Goal: Information Seeking & Learning: Learn about a topic

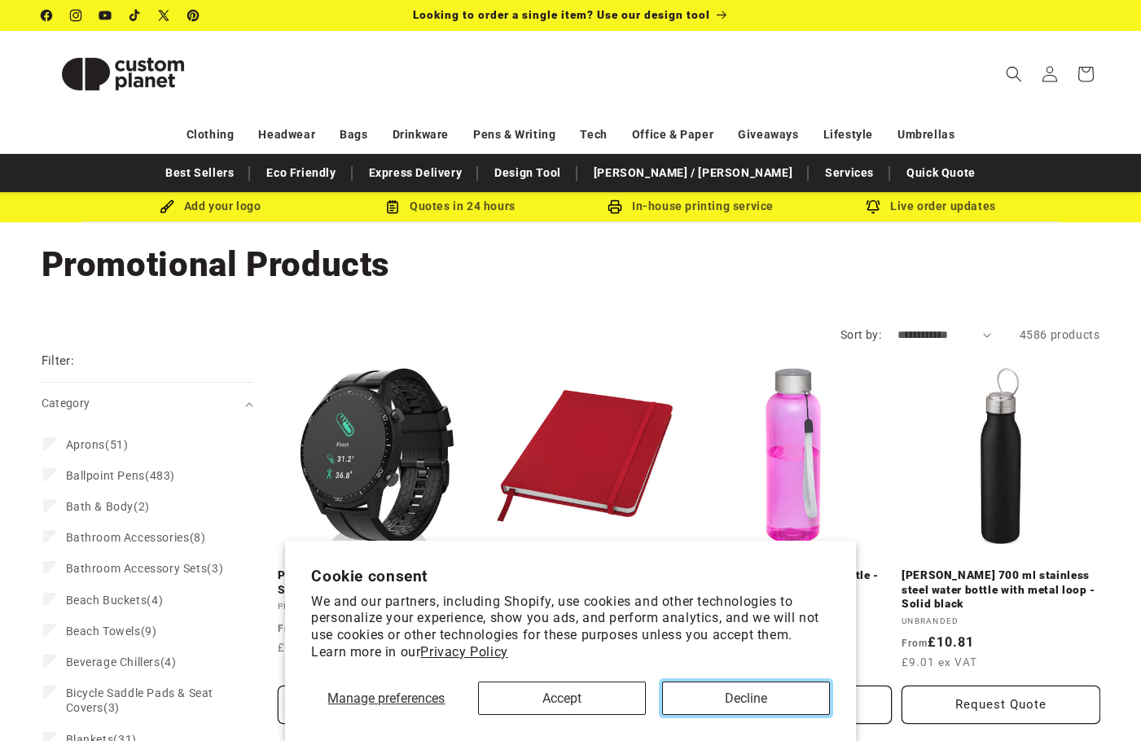
click at [721, 705] on button "Decline" at bounding box center [746, 697] width 168 height 33
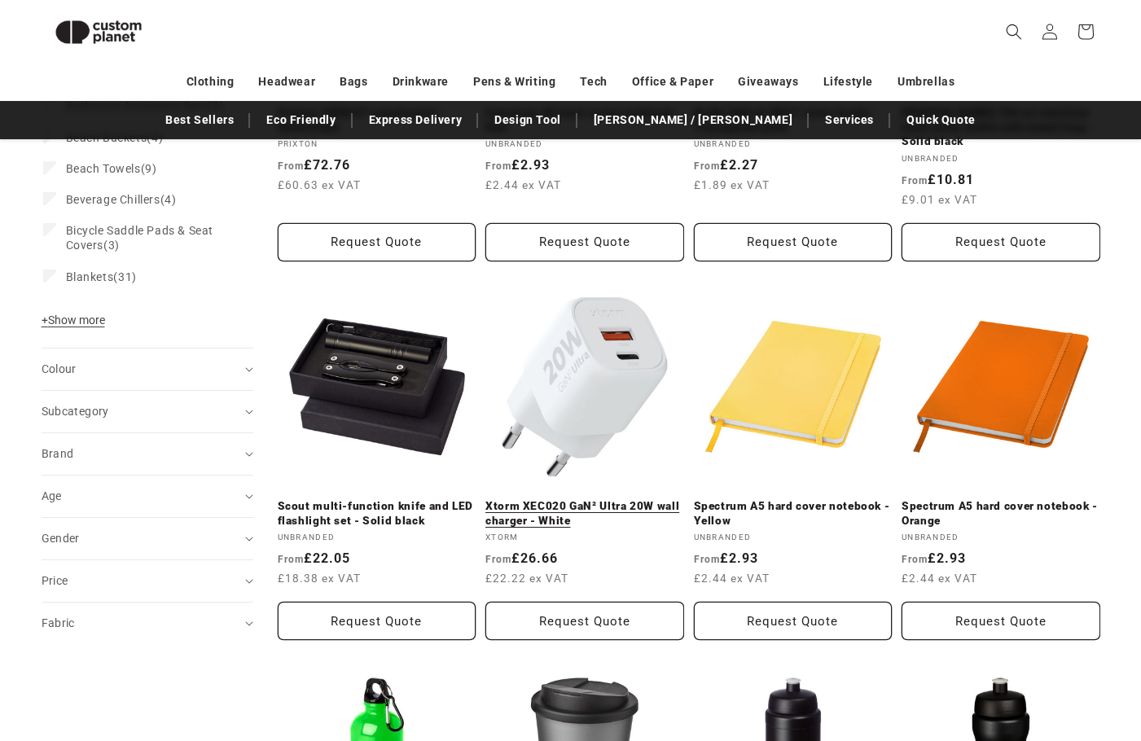
scroll to position [222, 0]
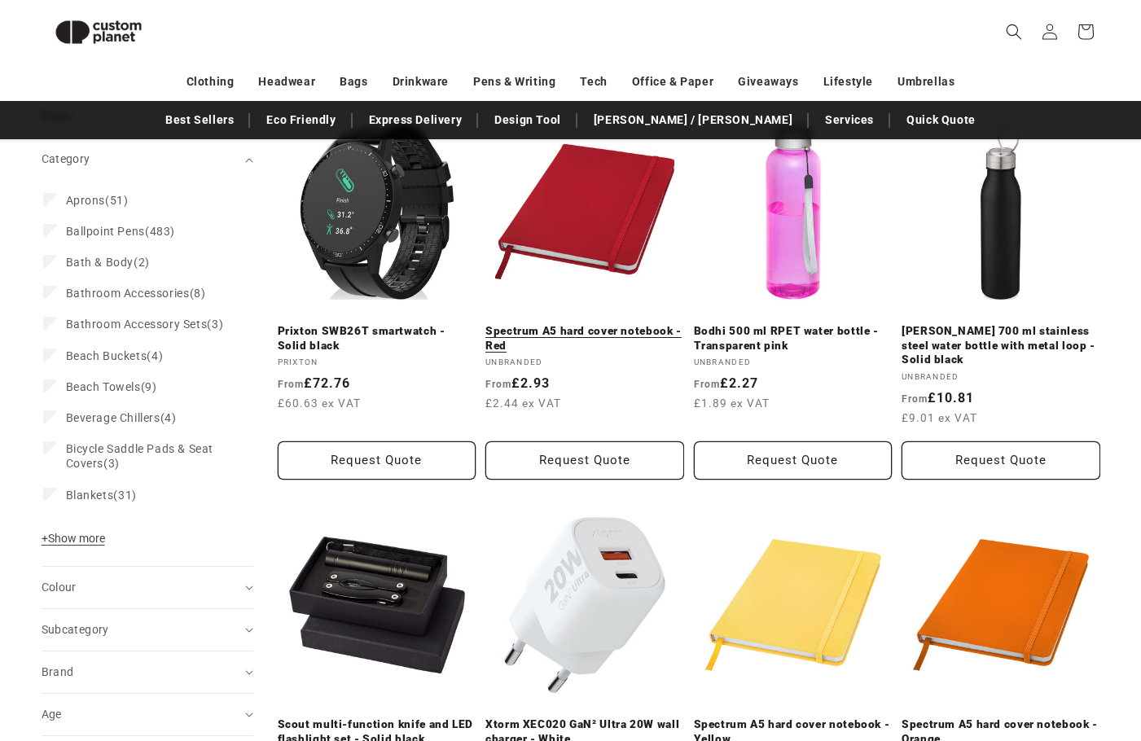
click at [541, 324] on link "Spectrum A5 hard cover notebook - Red" at bounding box center [584, 338] width 199 height 28
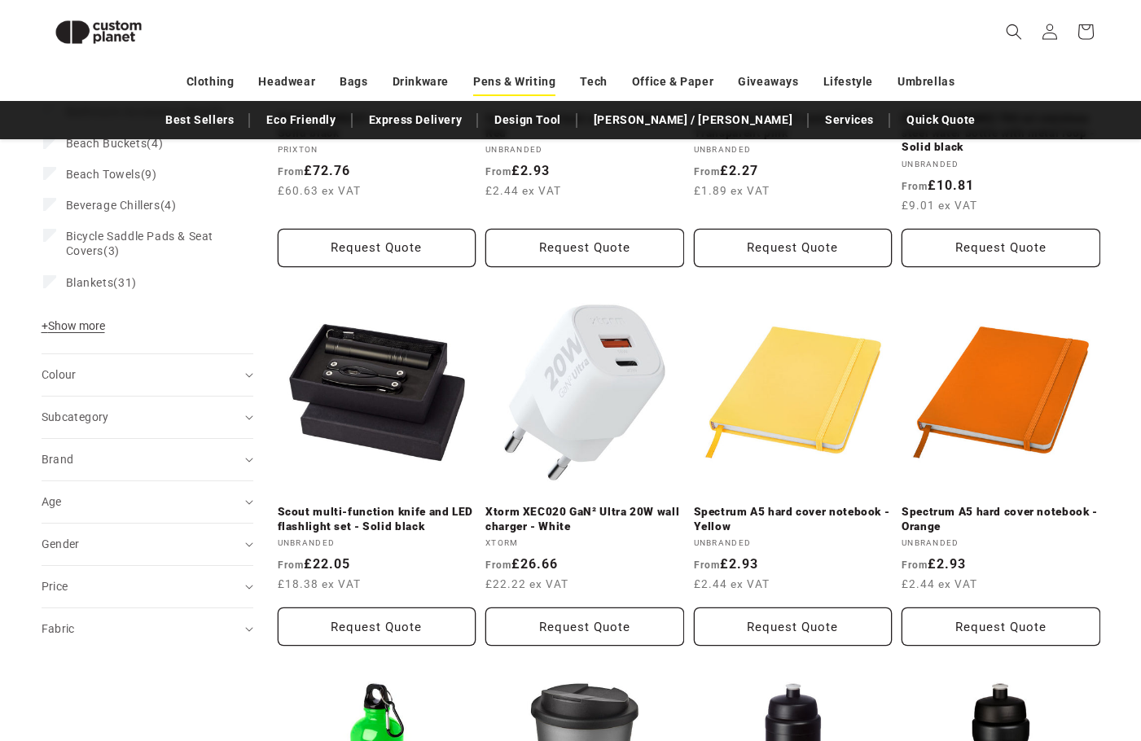
scroll to position [383, 0]
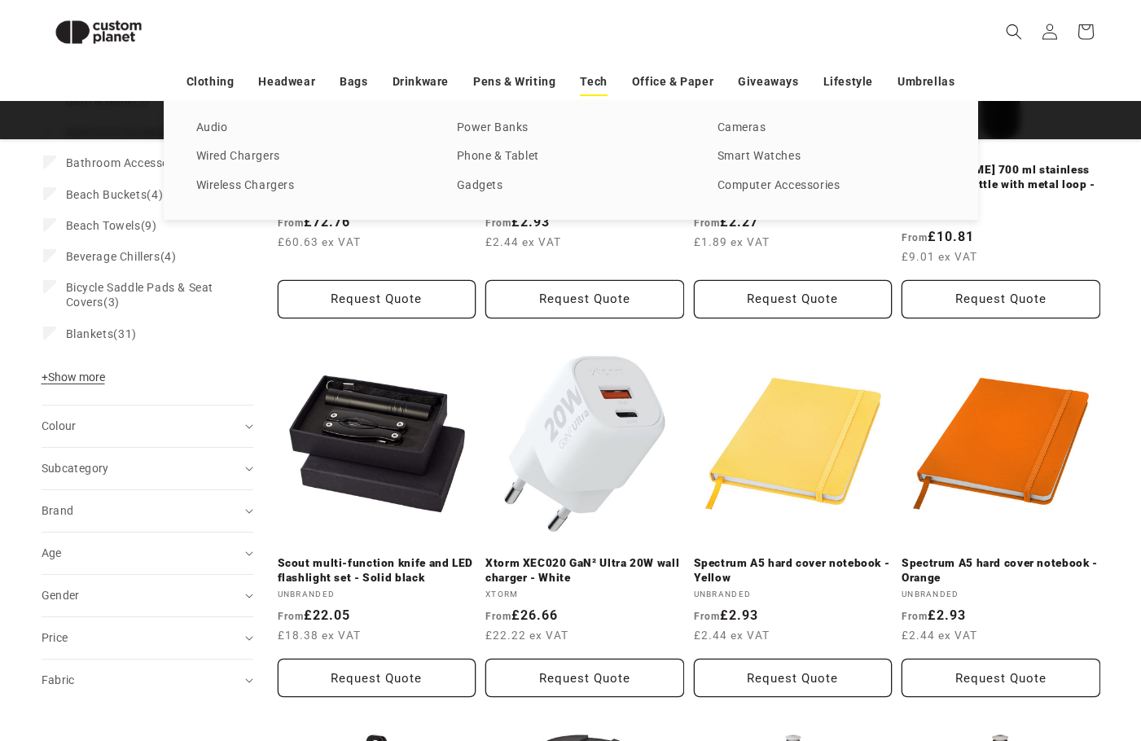
click at [585, 84] on link "Tech" at bounding box center [593, 82] width 27 height 28
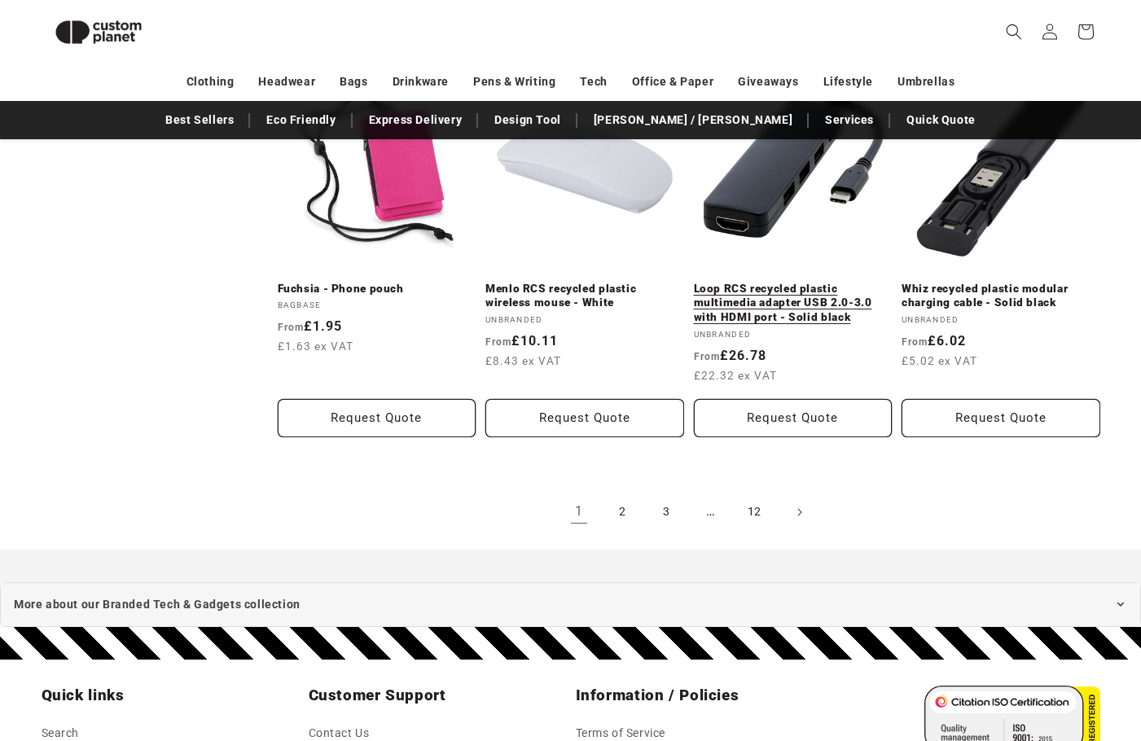
scroll to position [3642, 0]
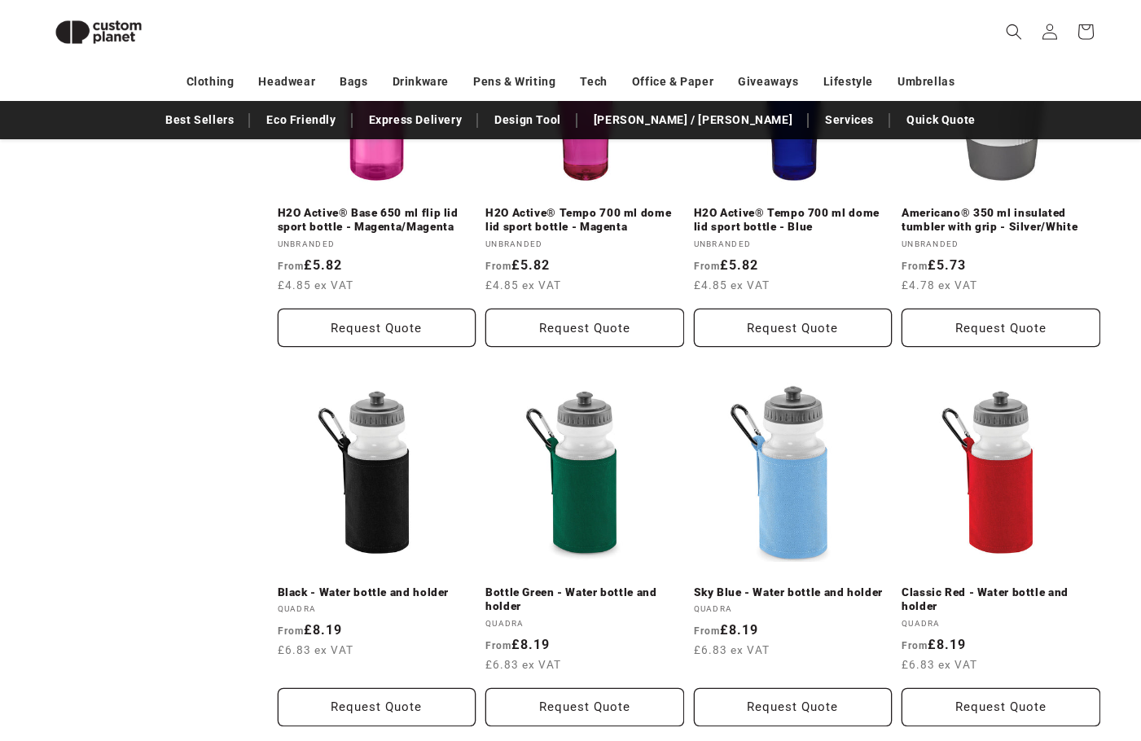
scroll to position [1827, 0]
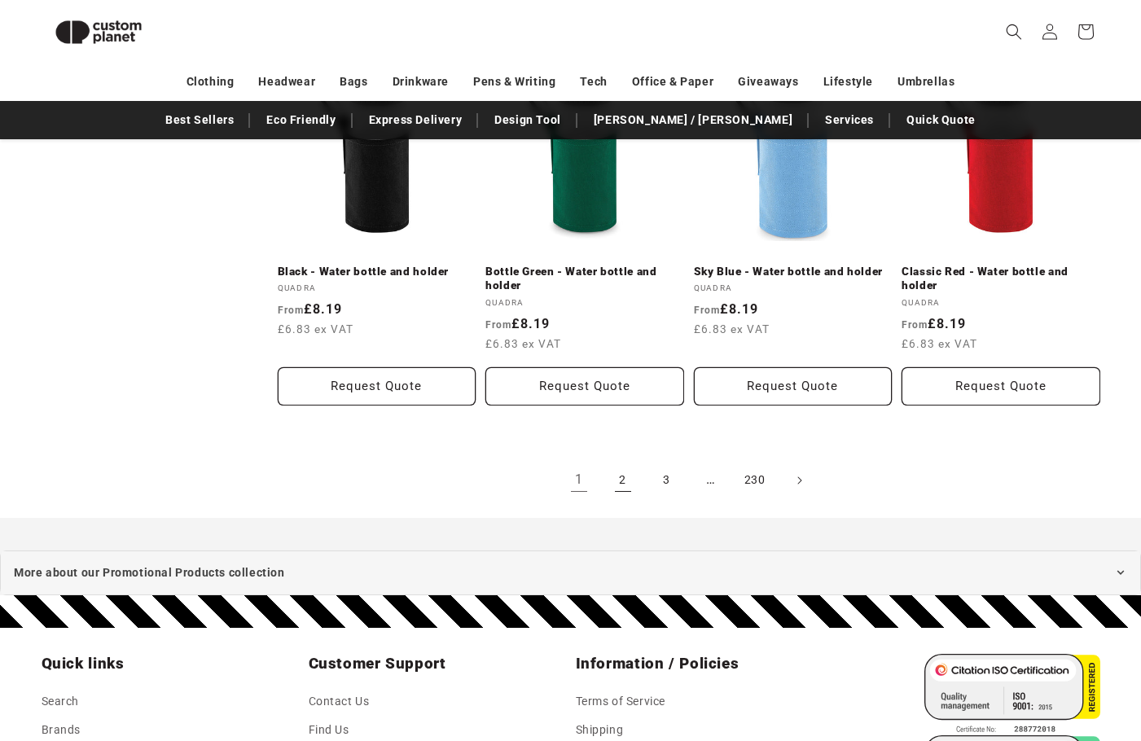
click at [632, 462] on link "2" at bounding box center [623, 480] width 36 height 36
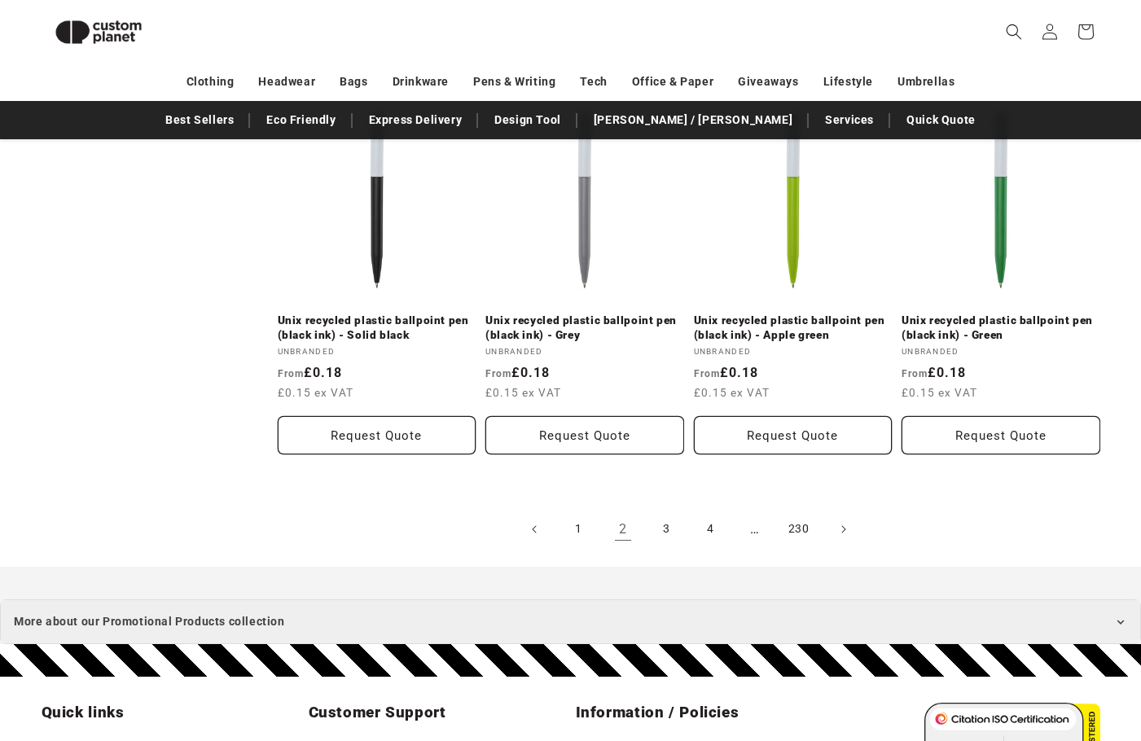
scroll to position [1769, 0]
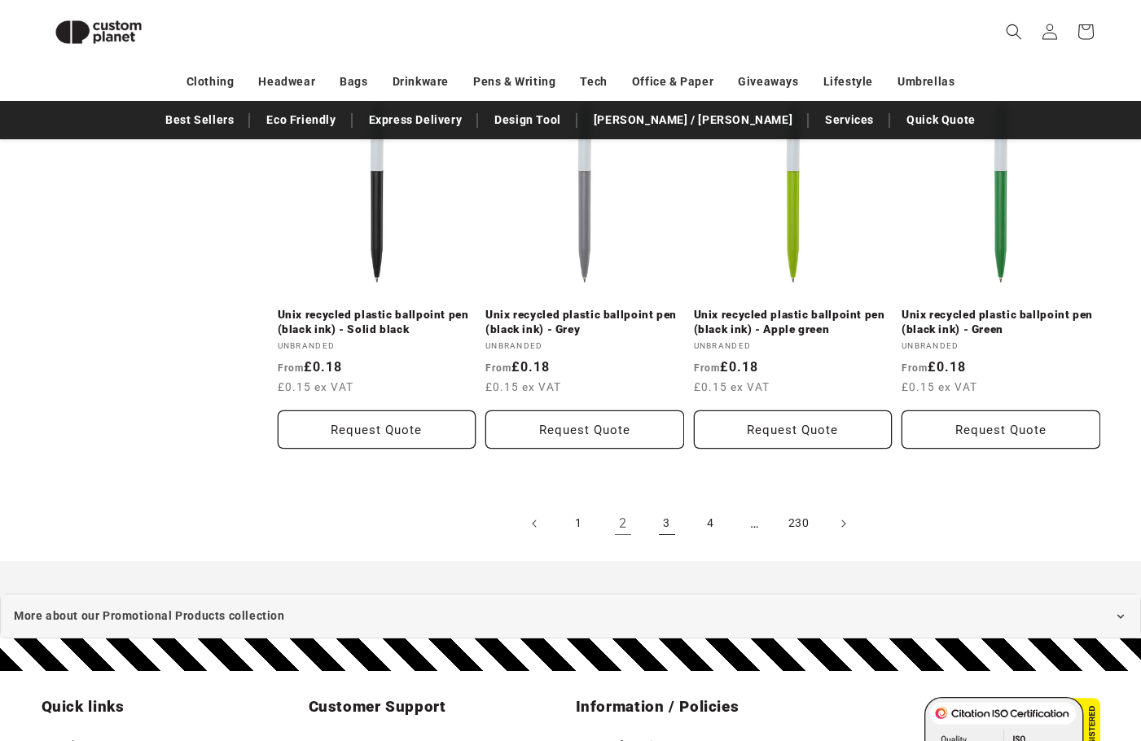
click at [661, 531] on link "3" at bounding box center [667, 524] width 36 height 36
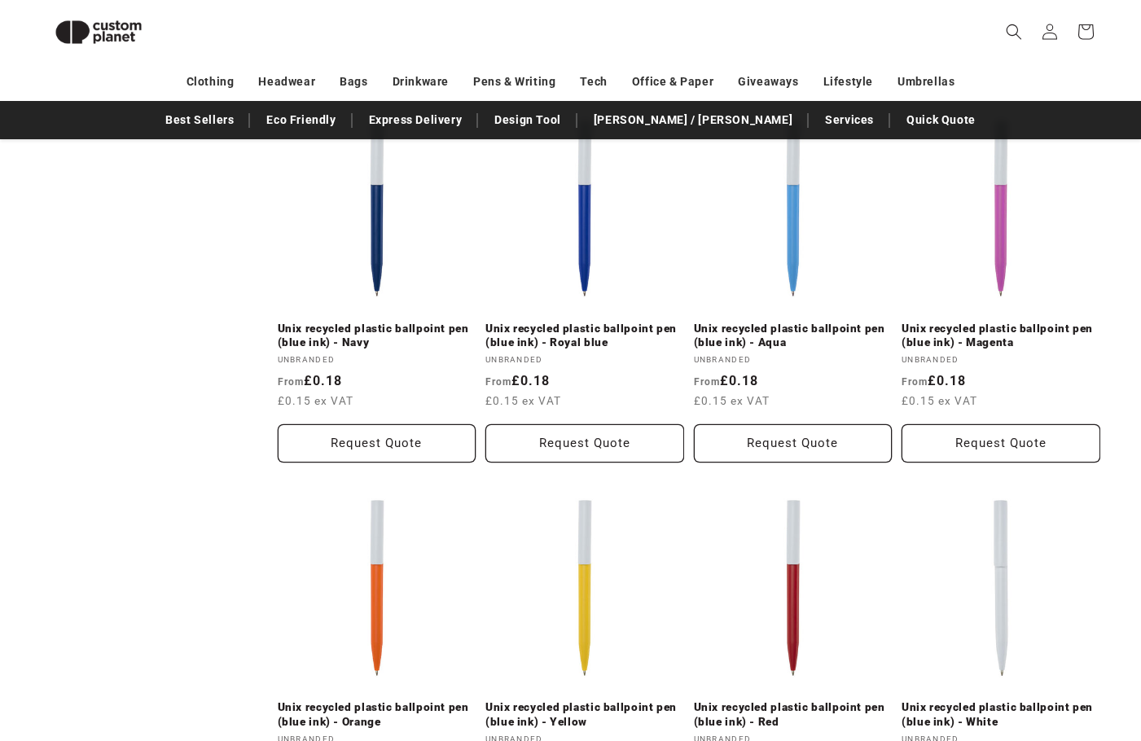
scroll to position [1850, 0]
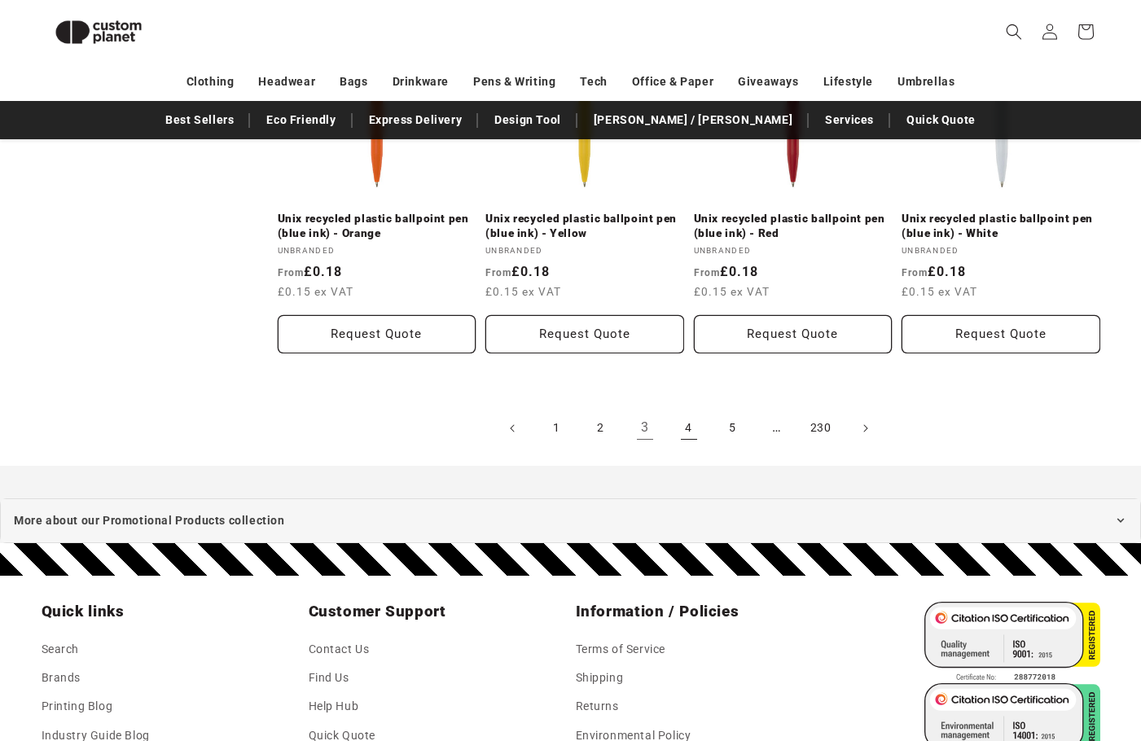
click at [695, 422] on link "4" at bounding box center [689, 428] width 36 height 36
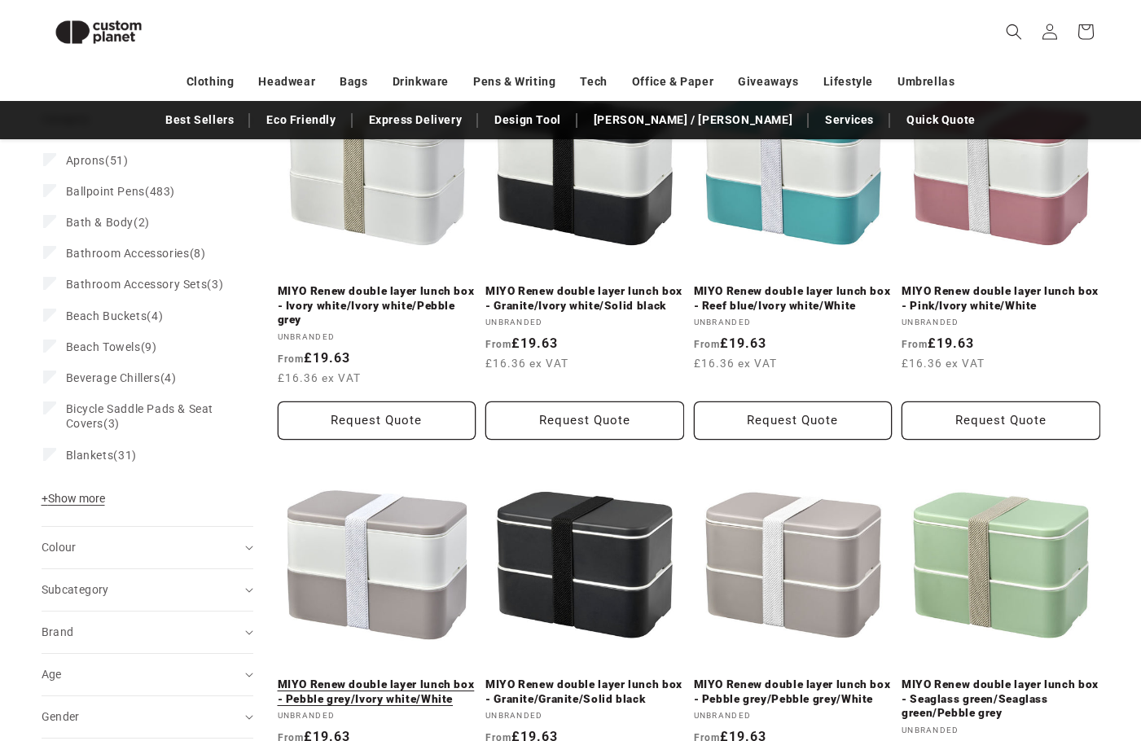
scroll to position [59, 0]
